Goal: Find specific page/section: Find specific page/section

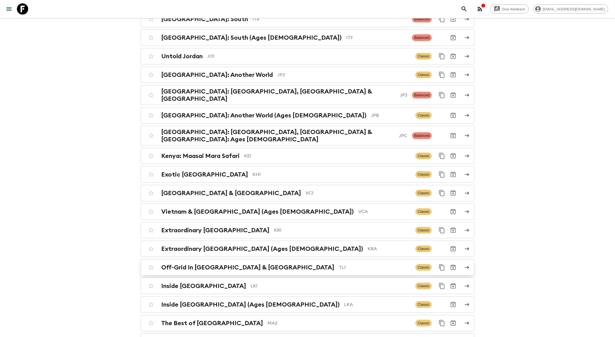
scroll to position [1964, 0]
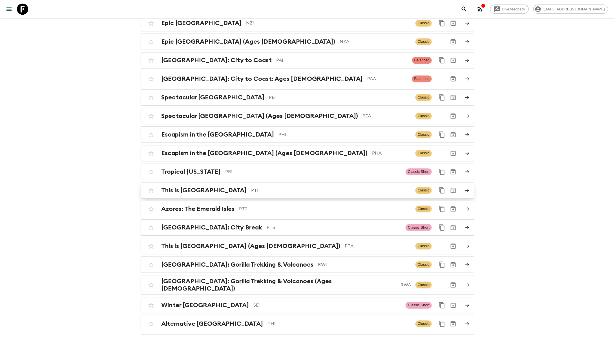
click at [251, 187] on p "PT1" at bounding box center [331, 190] width 160 height 7
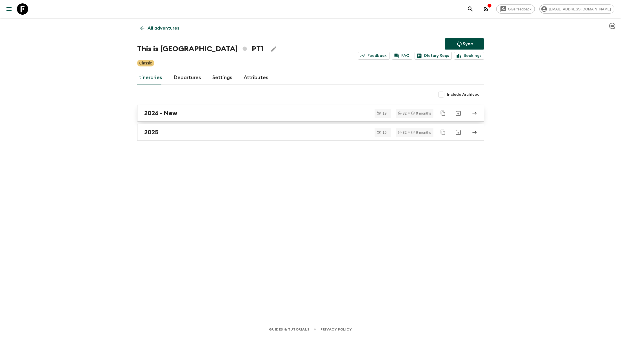
click at [191, 116] on div "2026 - New" at bounding box center [305, 113] width 322 height 7
